Goal: Check status

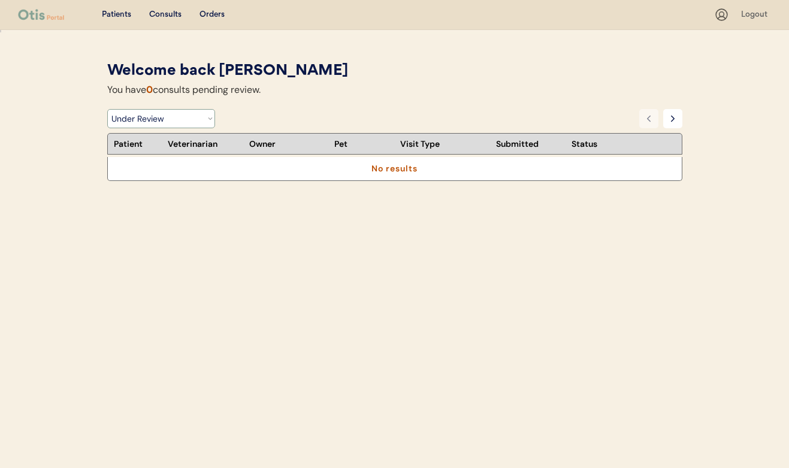
select select ""rejected""
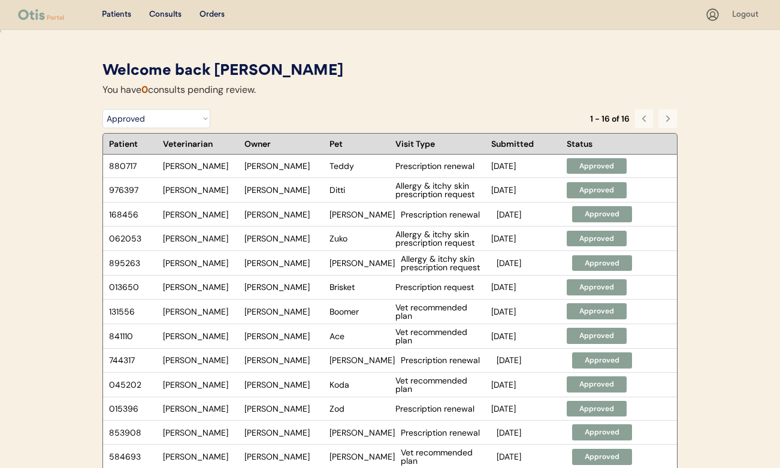
click at [186, 13] on div "Patients Consults Orders" at bounding box center [361, 14] width 687 height 15
click at [178, 13] on div "Consults" at bounding box center [165, 15] width 32 height 12
click at [204, 12] on div "Orders" at bounding box center [212, 15] width 25 height 12
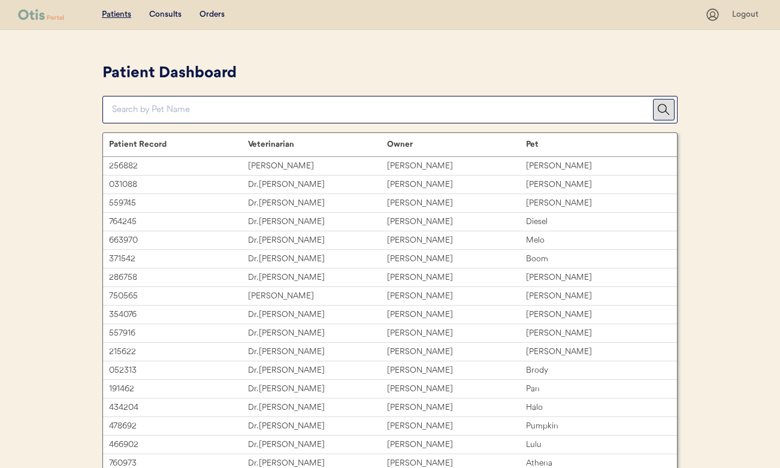
click at [173, 15] on div "Consults" at bounding box center [165, 15] width 32 height 12
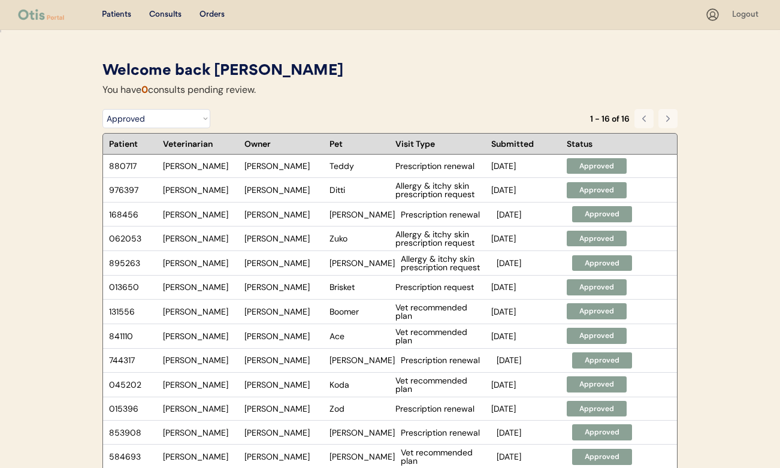
click at [215, 114] on div "Filter by Status Pending Photos Under Review Pending Video Call Video Call Sche…" at bounding box center [389, 121] width 575 height 24
select select ""under_review""
